Goal: Find specific page/section: Find specific page/section

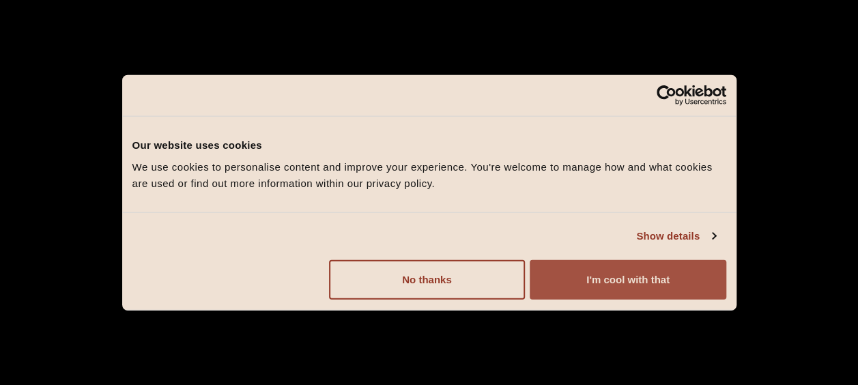
click at [592, 278] on button "I'm cool with that" at bounding box center [628, 279] width 196 height 40
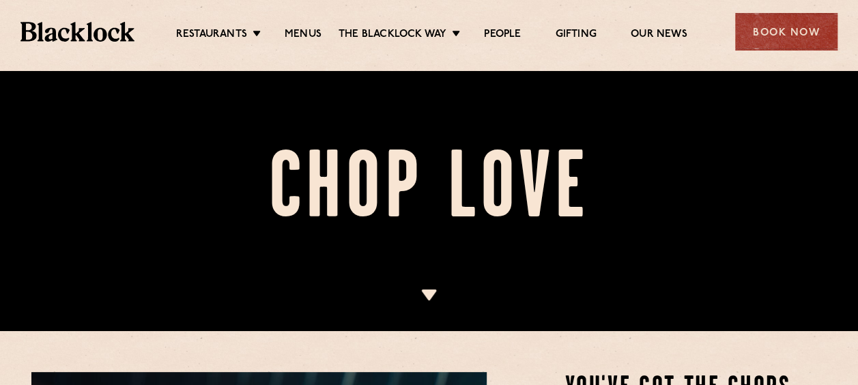
scroll to position [269, 0]
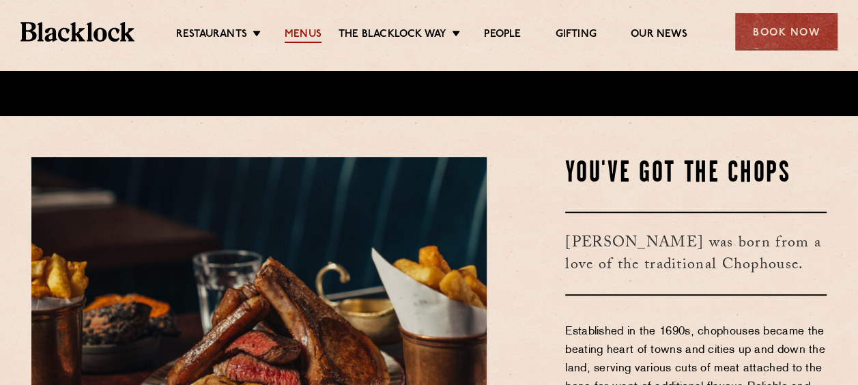
click at [312, 28] on link "Menus" at bounding box center [303, 35] width 37 height 15
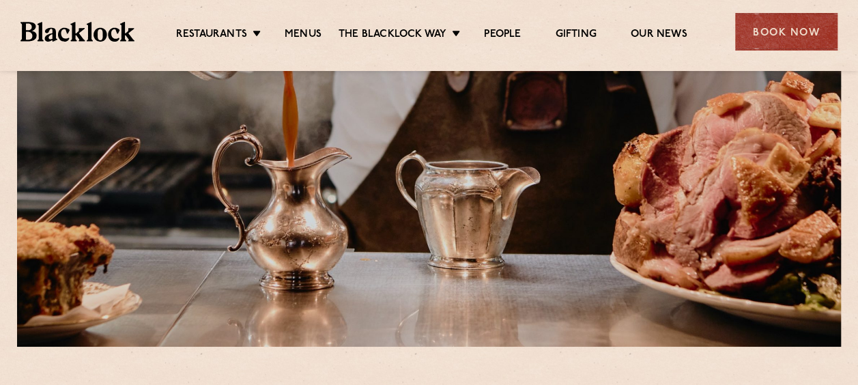
scroll to position [128, 0]
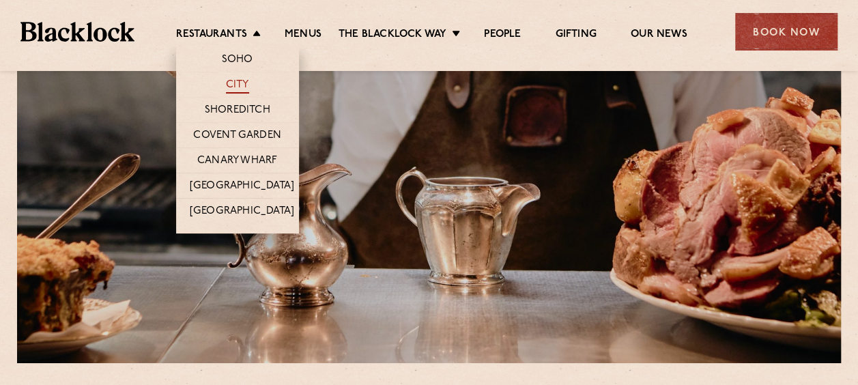
click at [235, 82] on link "City" at bounding box center [237, 85] width 23 height 15
